Goal: Task Accomplishment & Management: Complete application form

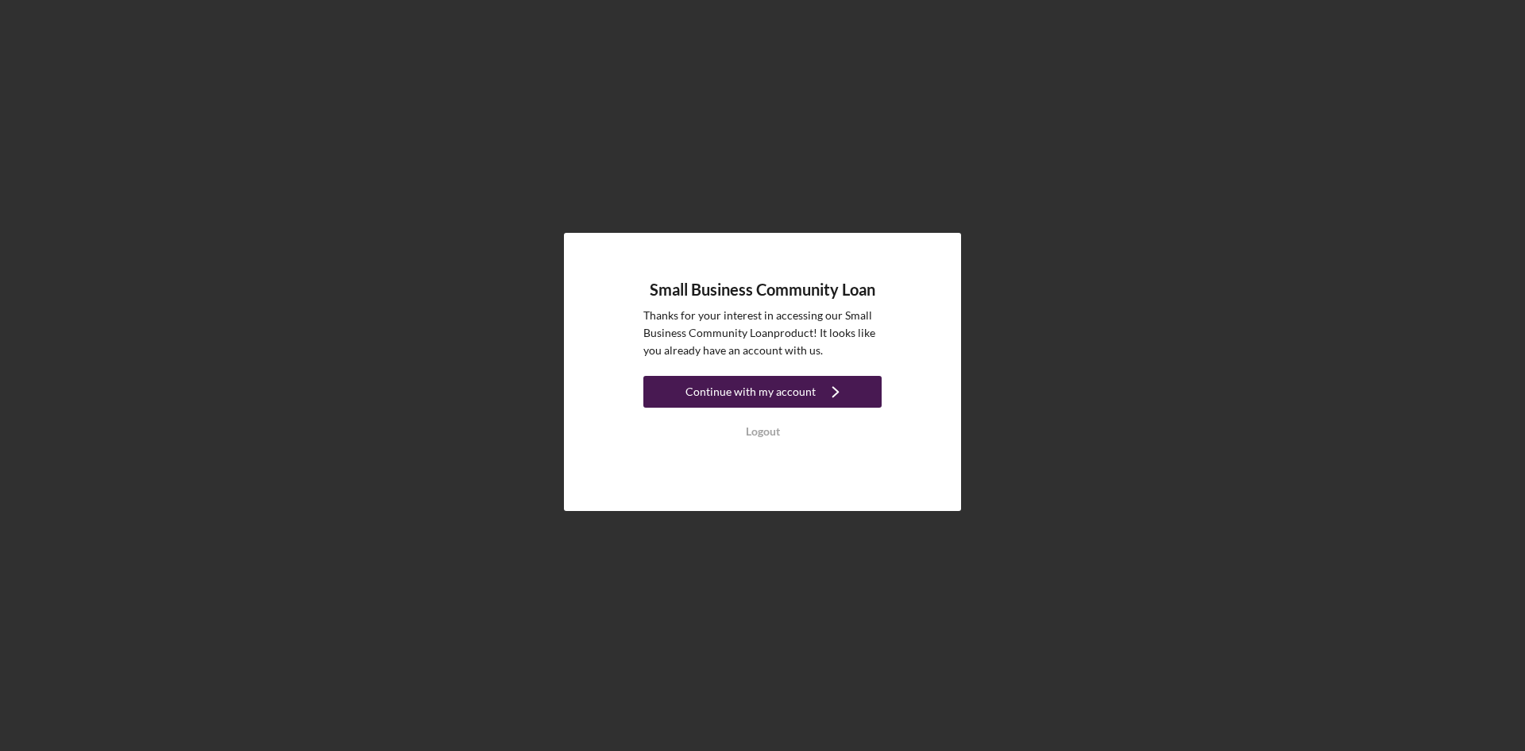
click at [771, 389] on div "Continue with my account" at bounding box center [750, 392] width 130 height 32
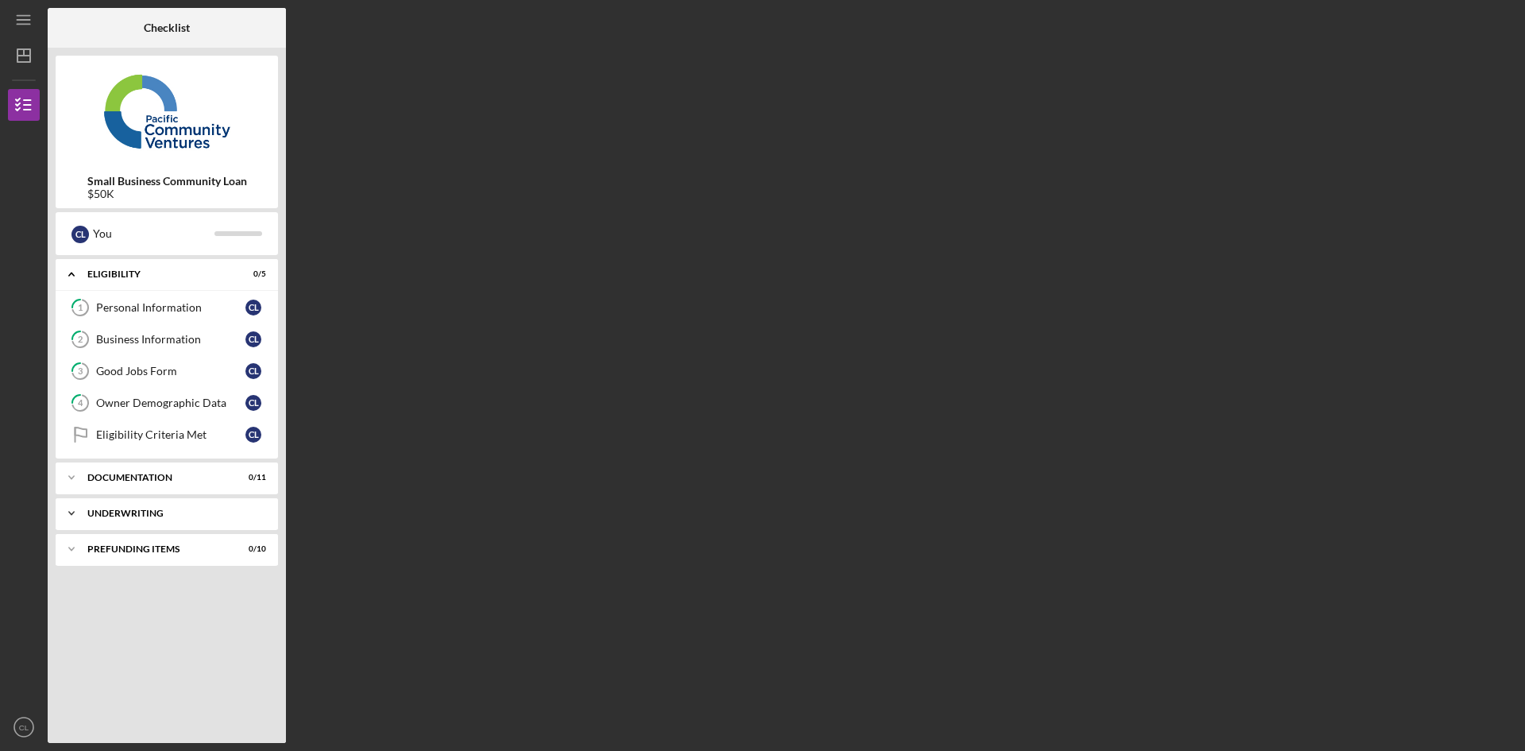
click at [164, 513] on div "Underwriting" at bounding box center [172, 513] width 171 height 10
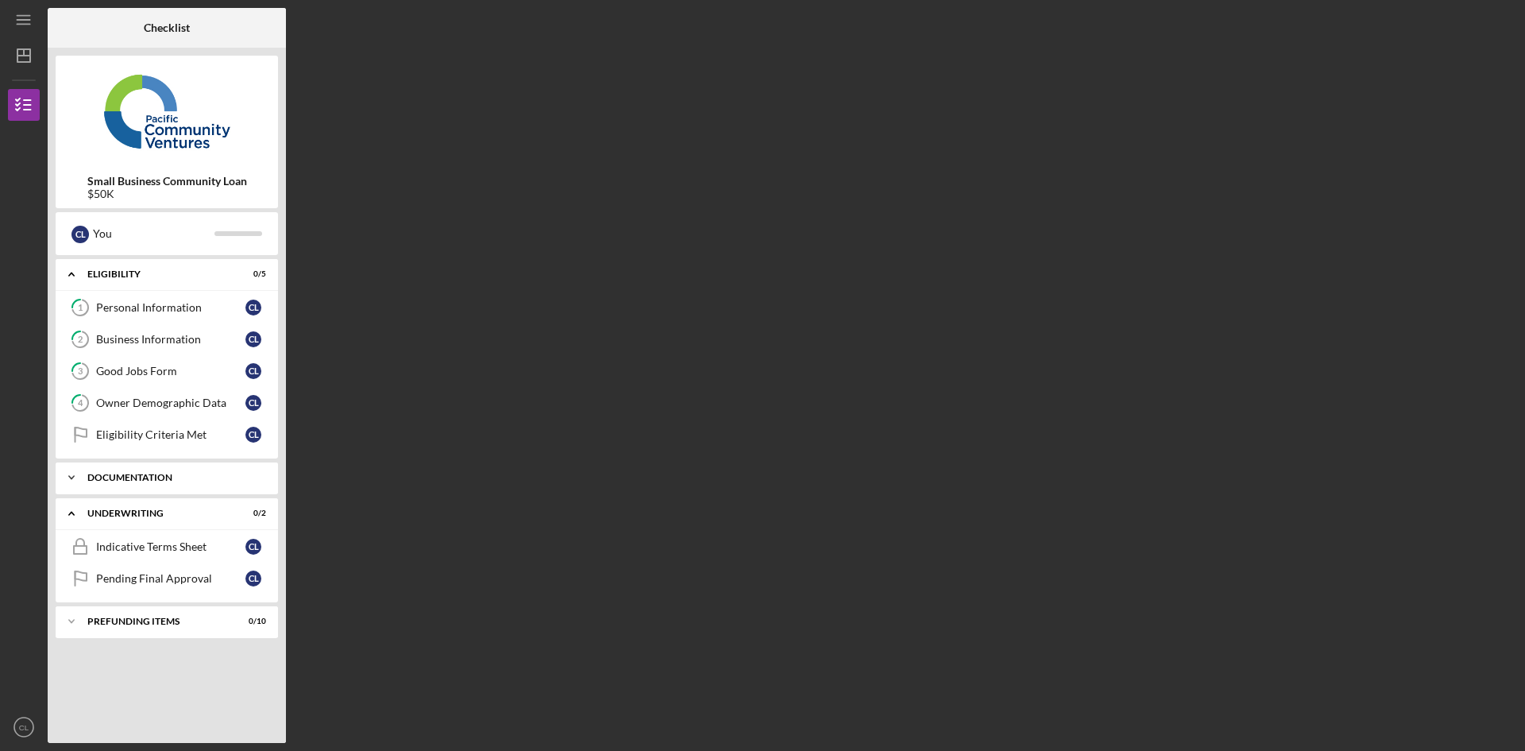
click at [157, 477] on div "Documentation" at bounding box center [172, 478] width 171 height 10
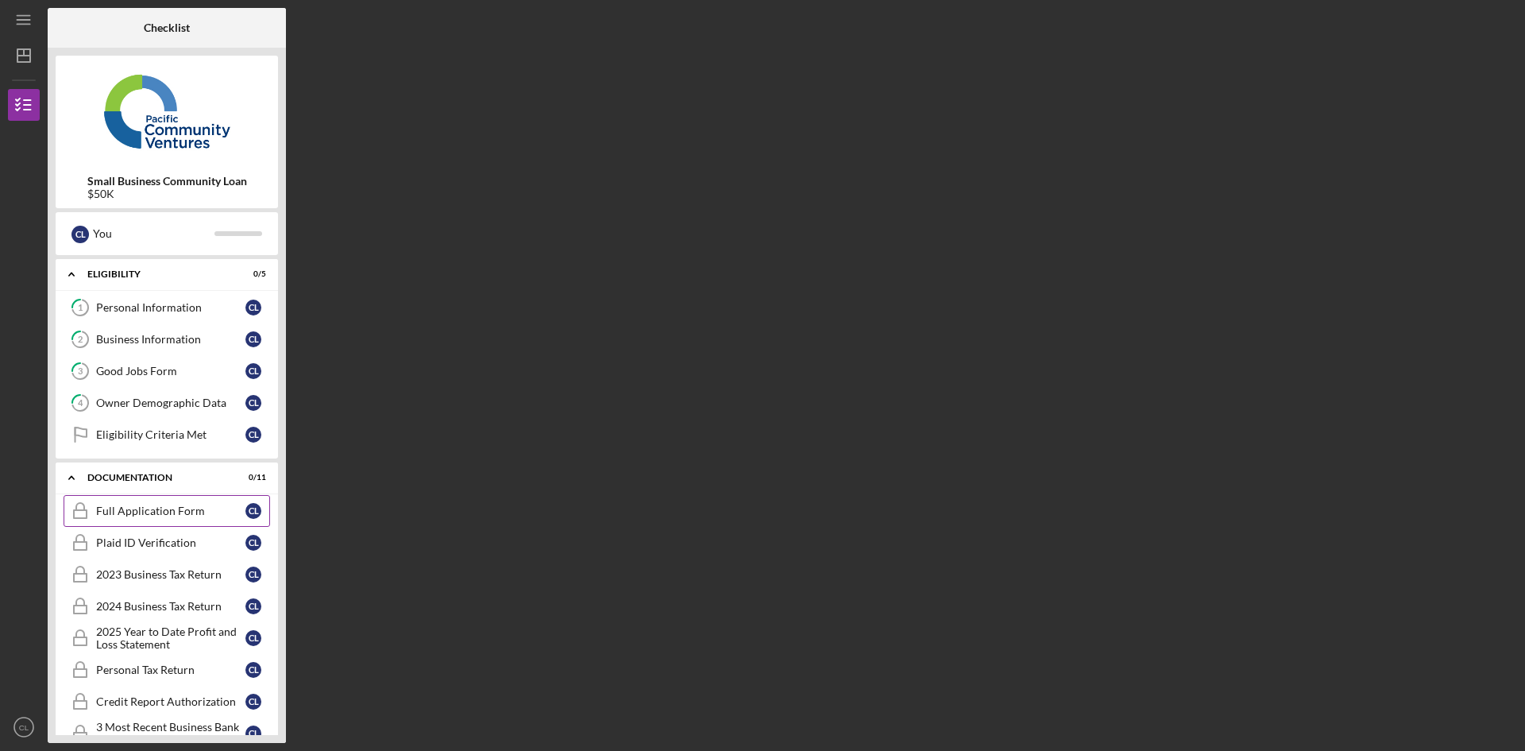
click at [153, 512] on div "Full Application Form" at bounding box center [170, 510] width 149 height 13
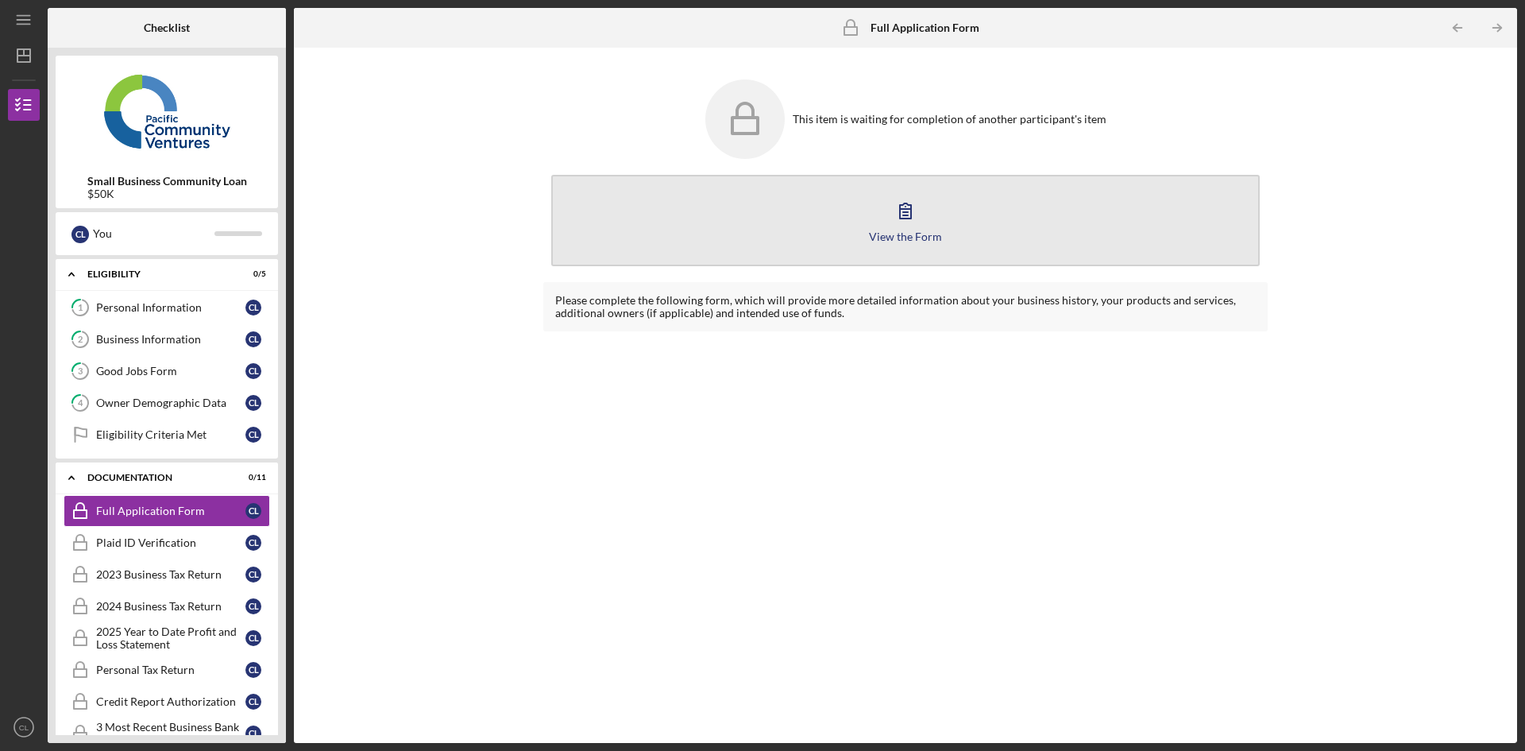
click at [908, 206] on icon "button" at bounding box center [906, 211] width 40 height 40
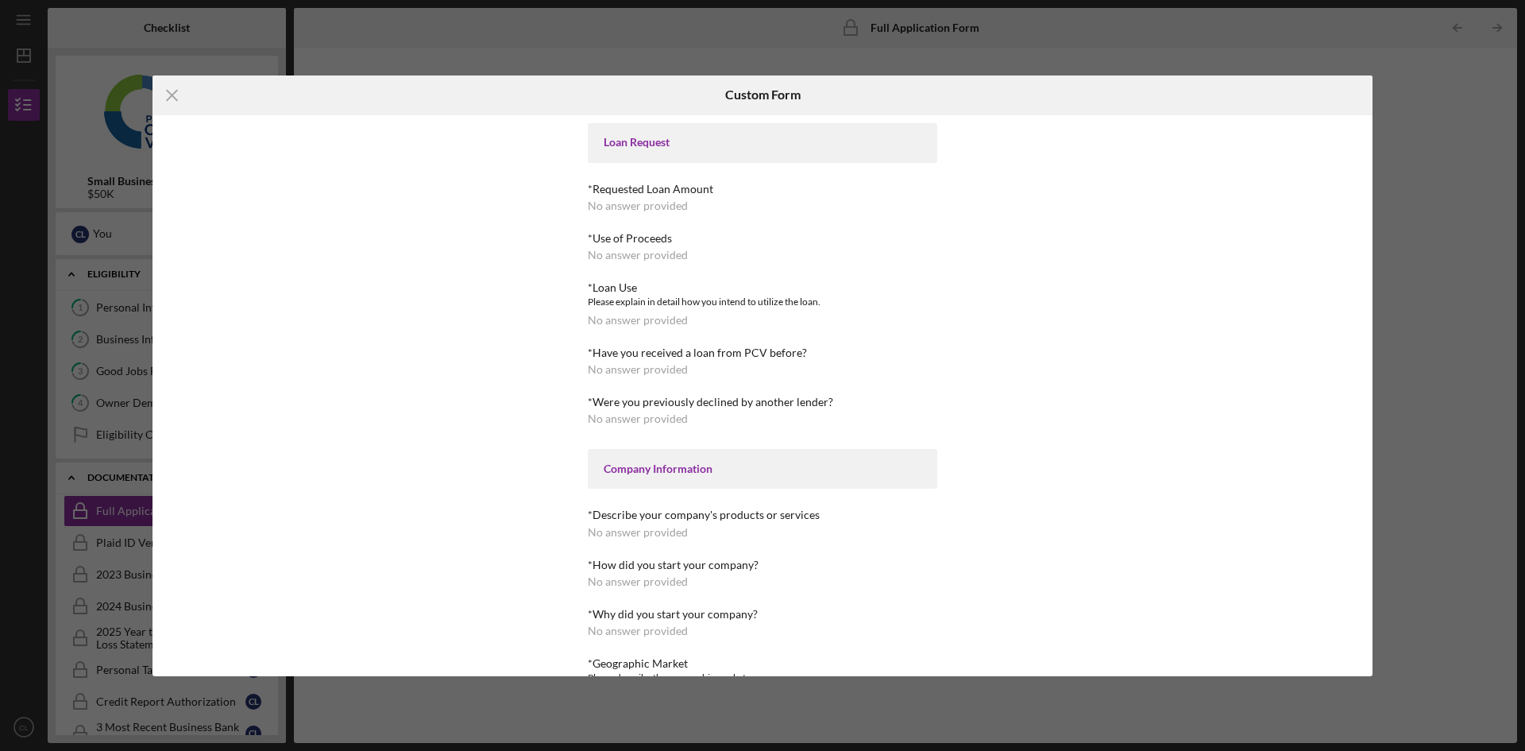
click at [643, 191] on div "*Requested Loan Amount" at bounding box center [762, 189] width 349 height 13
click at [623, 251] on div "No answer provided" at bounding box center [638, 255] width 100 height 13
click at [606, 294] on div "Please explain in detail how you intend to utilize the loan." at bounding box center [762, 302] width 349 height 16
click at [605, 348] on div "*Have you received a loan from PCV before?" at bounding box center [762, 352] width 349 height 13
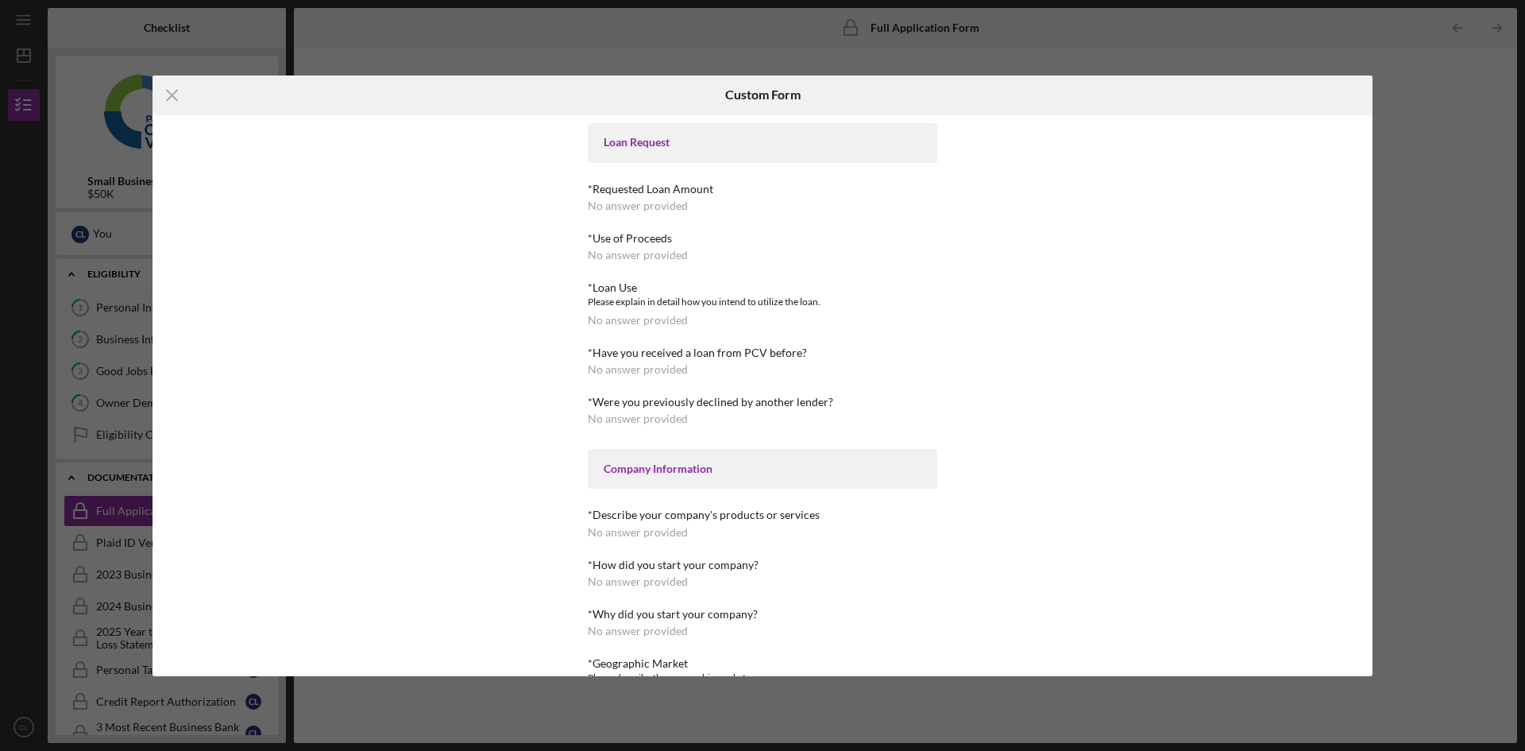
click at [606, 405] on div "*Were you previously declined by another lender?" at bounding box center [762, 402] width 349 height 13
click at [174, 95] on icon "Icon/Menu Close" at bounding box center [172, 95] width 40 height 40
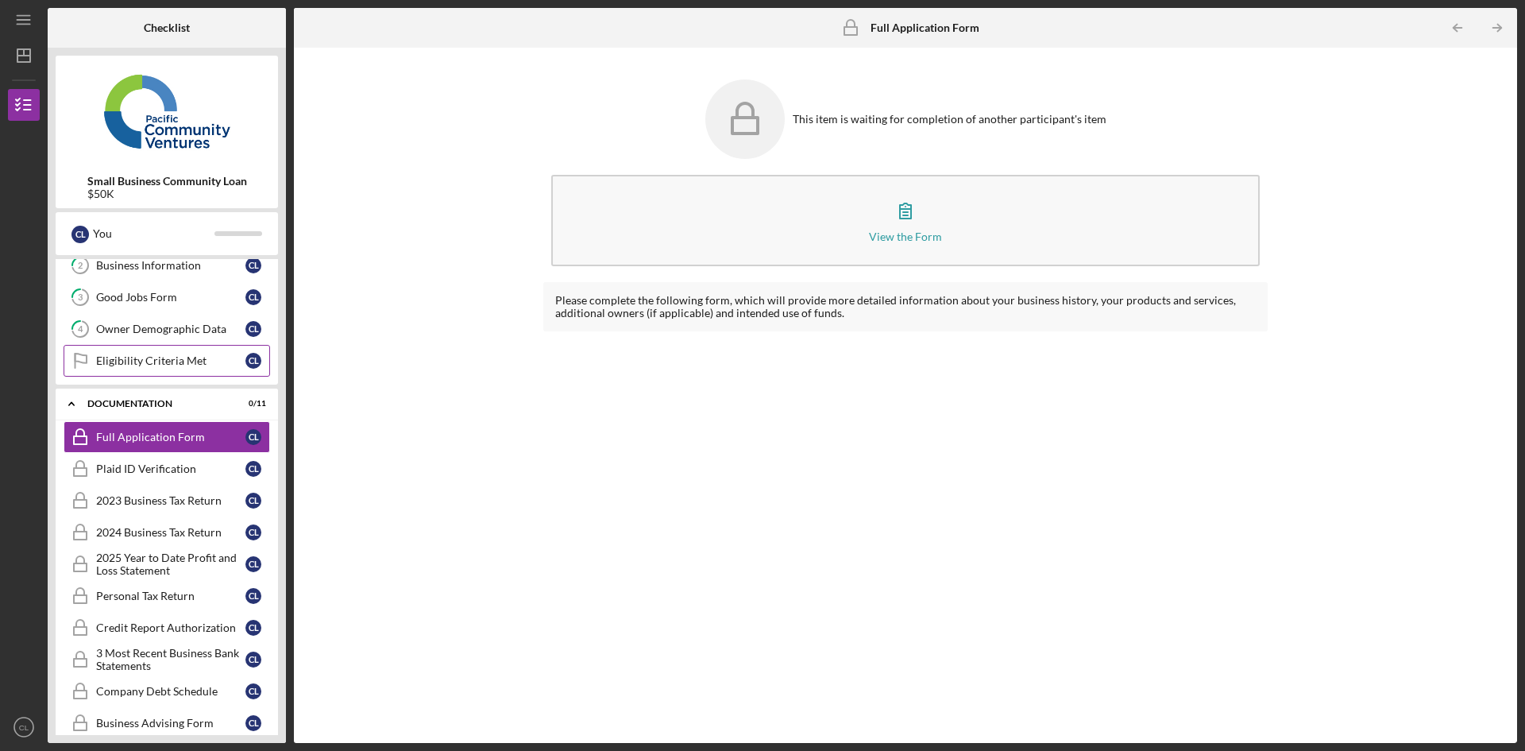
scroll to position [269, 0]
